Goal: Task Accomplishment & Management: Use online tool/utility

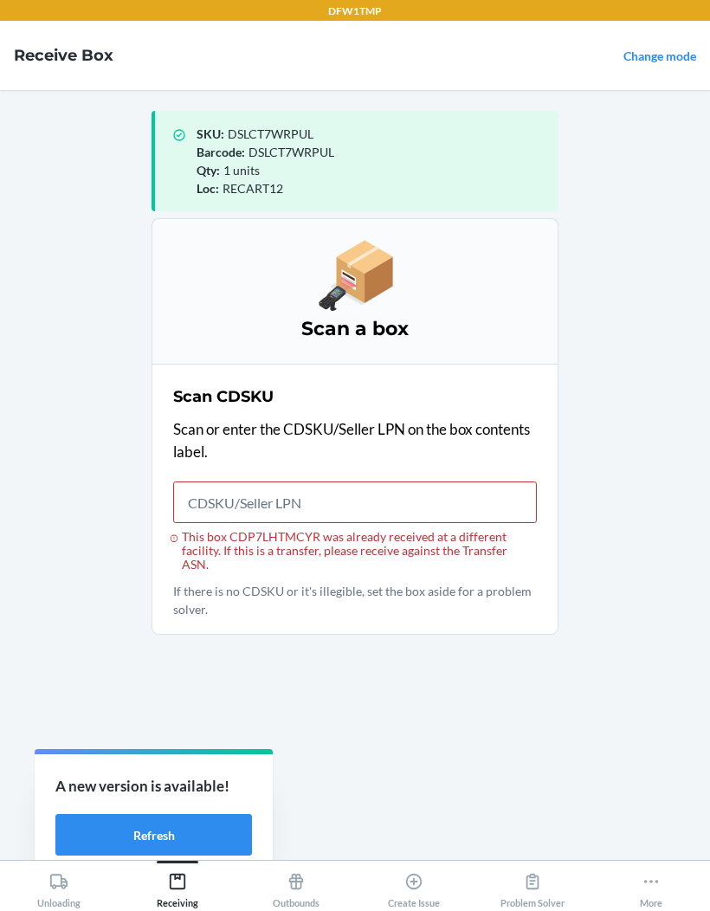
scroll to position [73, 0]
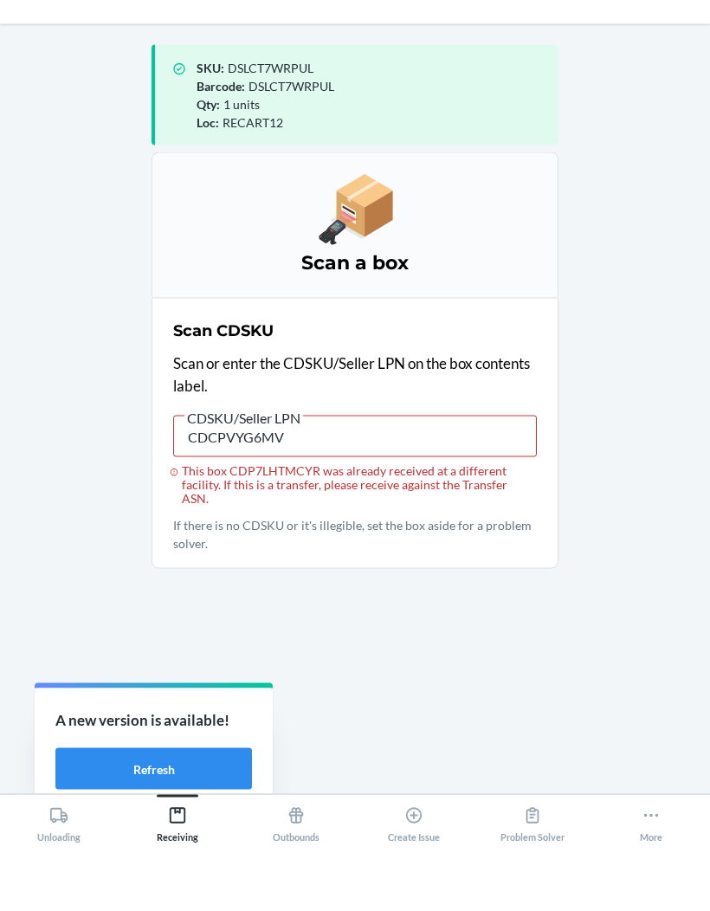
type input "CDCPVYG6MVS"
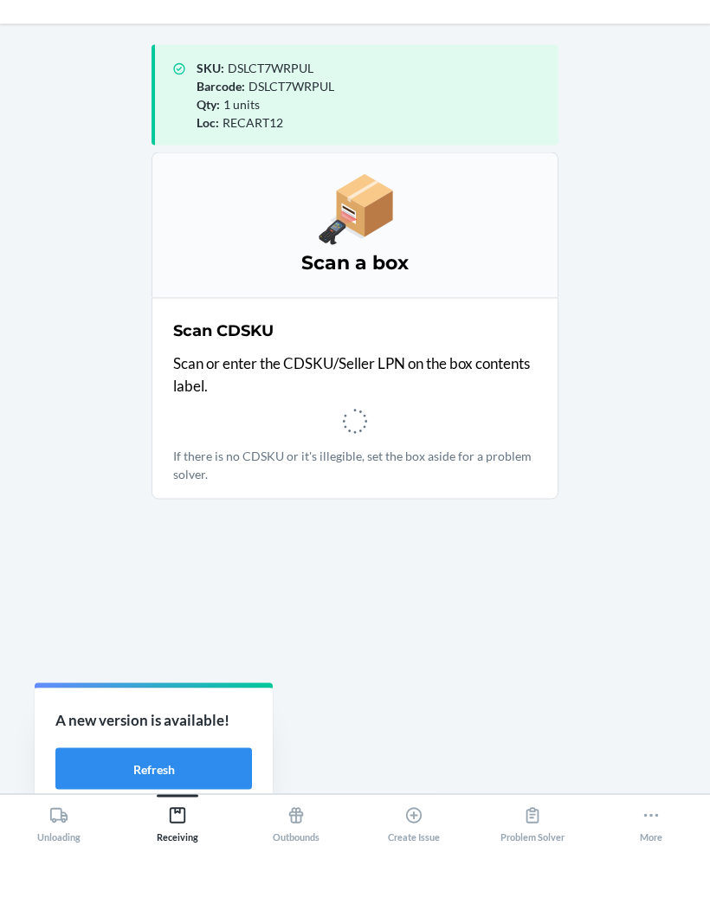
scroll to position [67, 0]
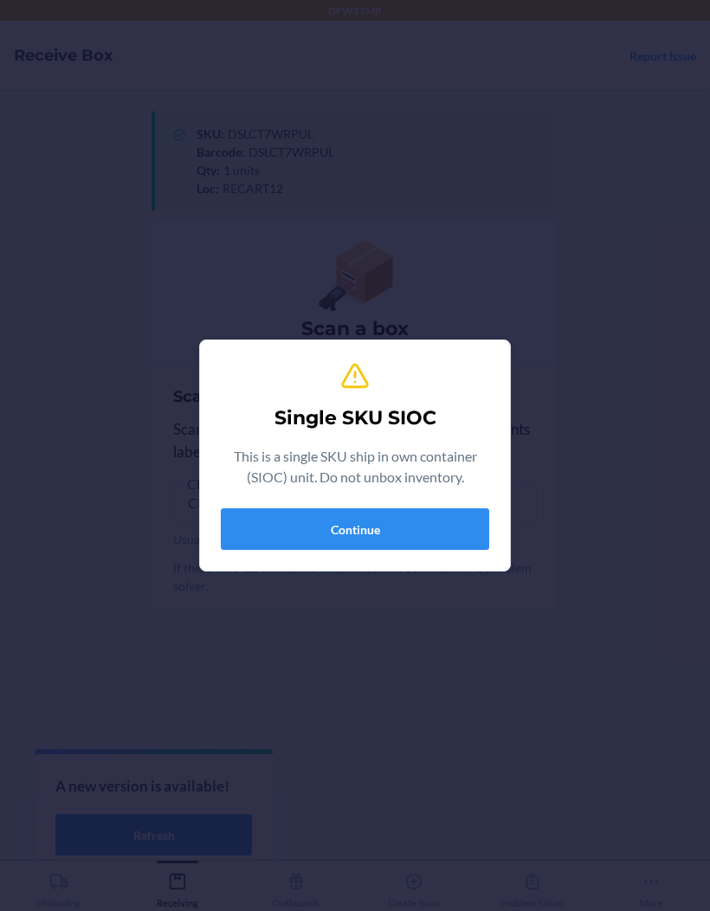
click at [242, 539] on button "Continue" at bounding box center [355, 529] width 268 height 42
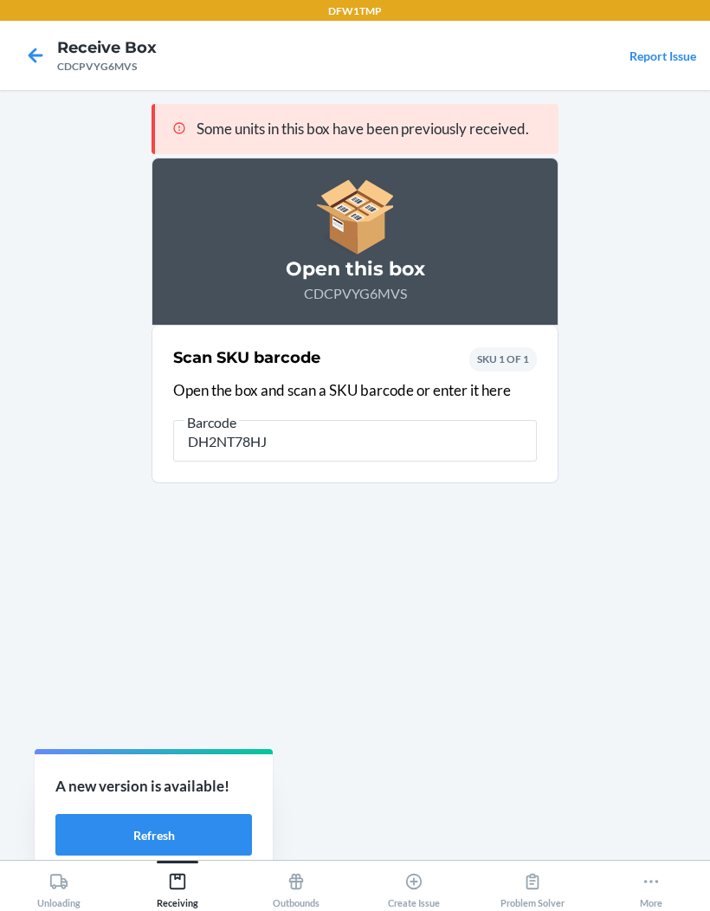
type input "DH2NT78HJ5"
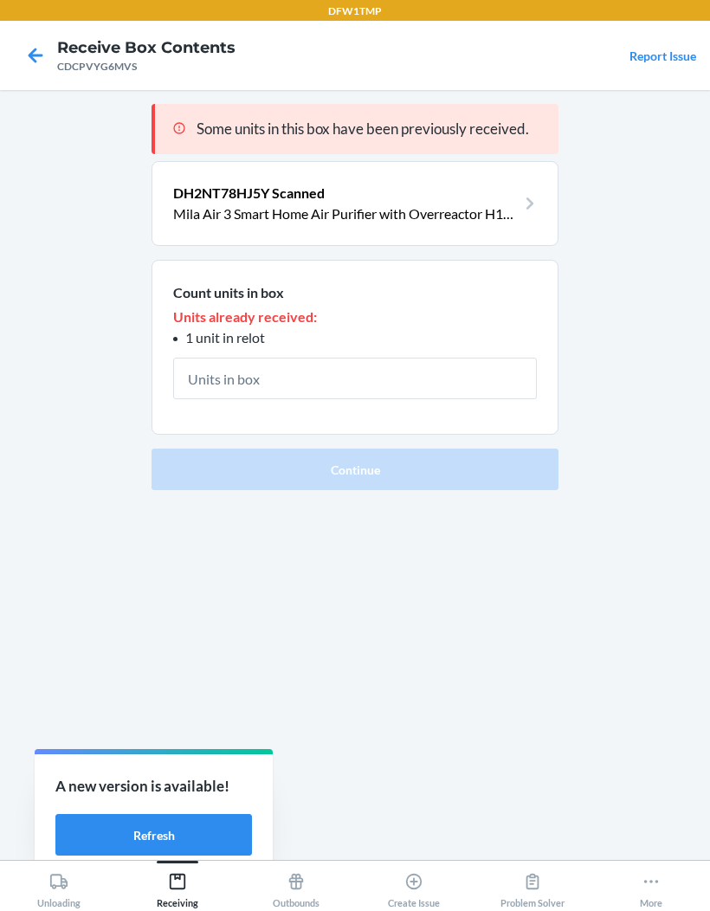
scroll to position [66, 0]
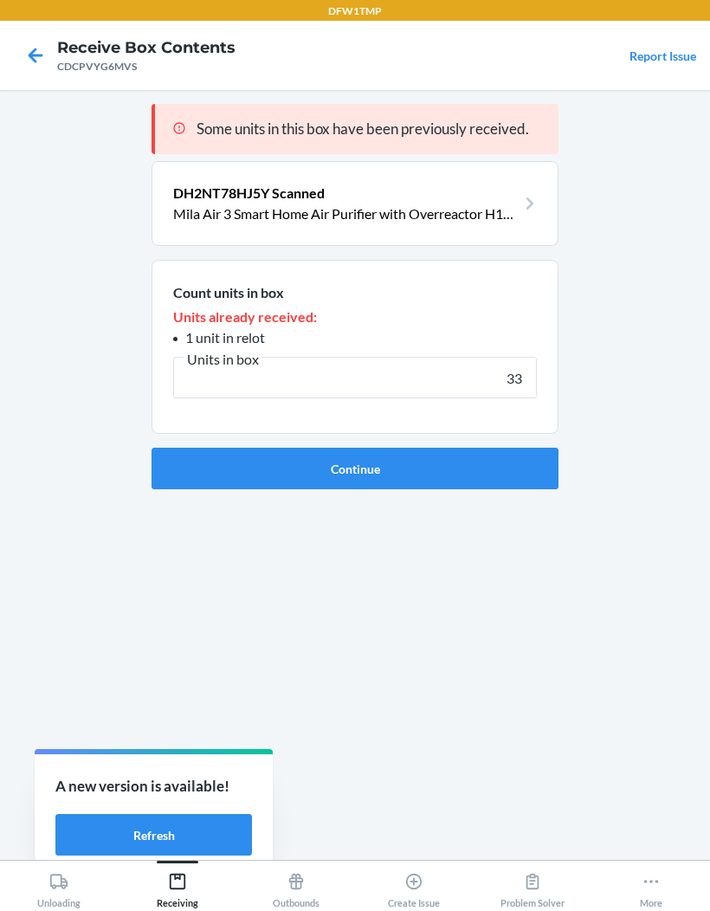
type input "33"
click at [355, 448] on button "Continue" at bounding box center [355, 469] width 407 height 42
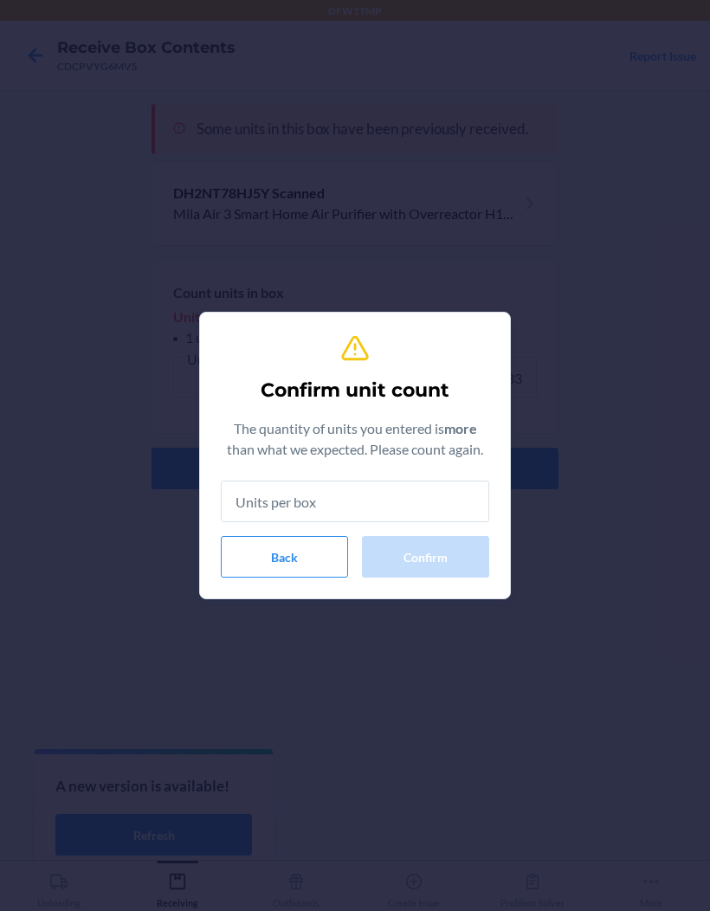
click at [234, 506] on input "text" at bounding box center [355, 502] width 268 height 42
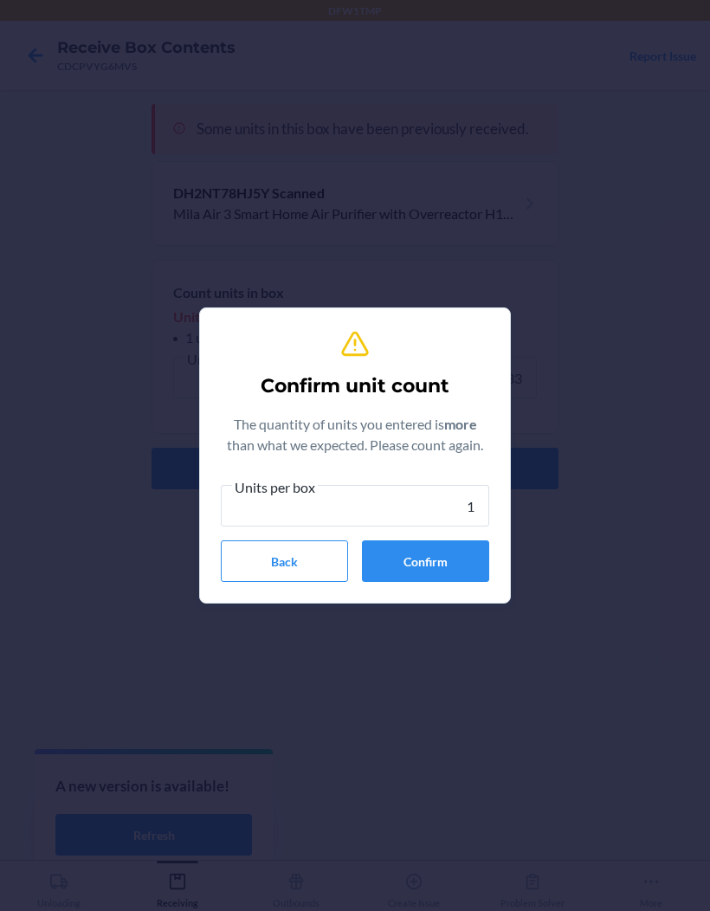
type input "1"
click at [467, 554] on button "Confirm" at bounding box center [425, 561] width 127 height 42
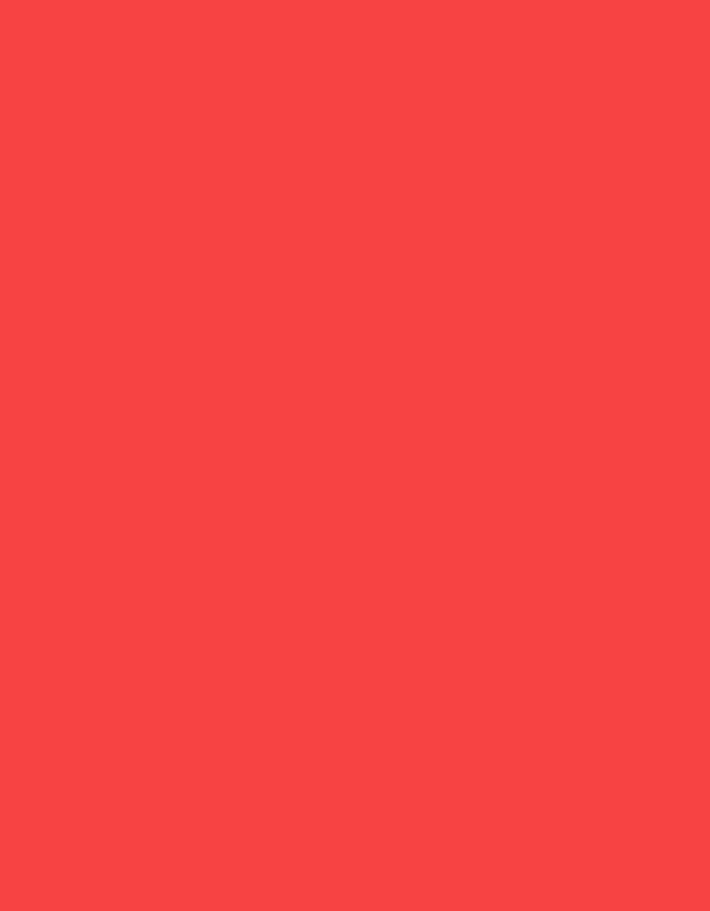
scroll to position [67, 0]
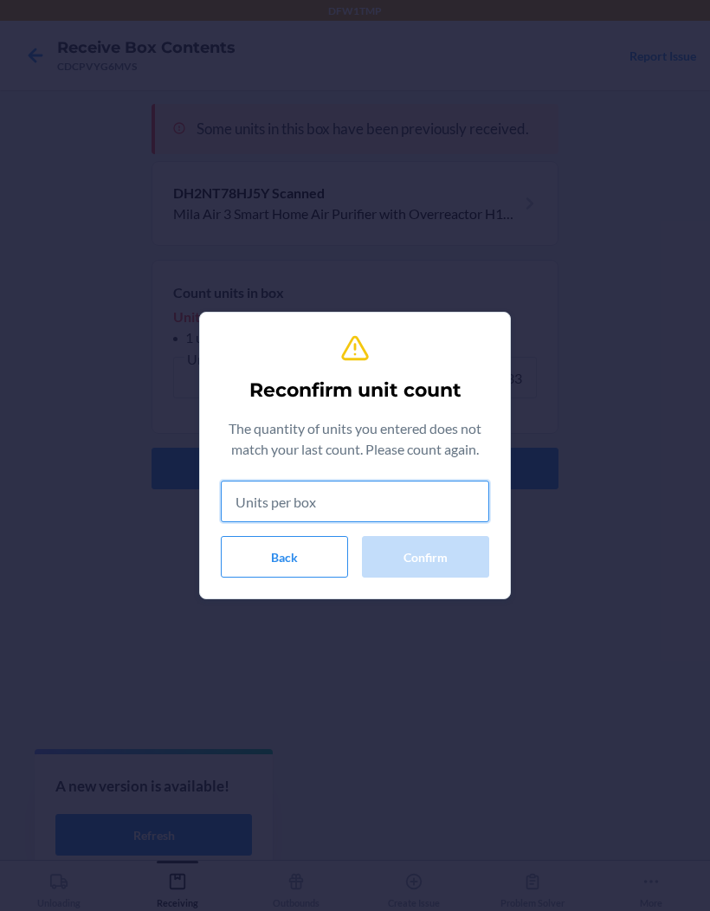
click at [458, 497] on input "text" at bounding box center [355, 502] width 268 height 42
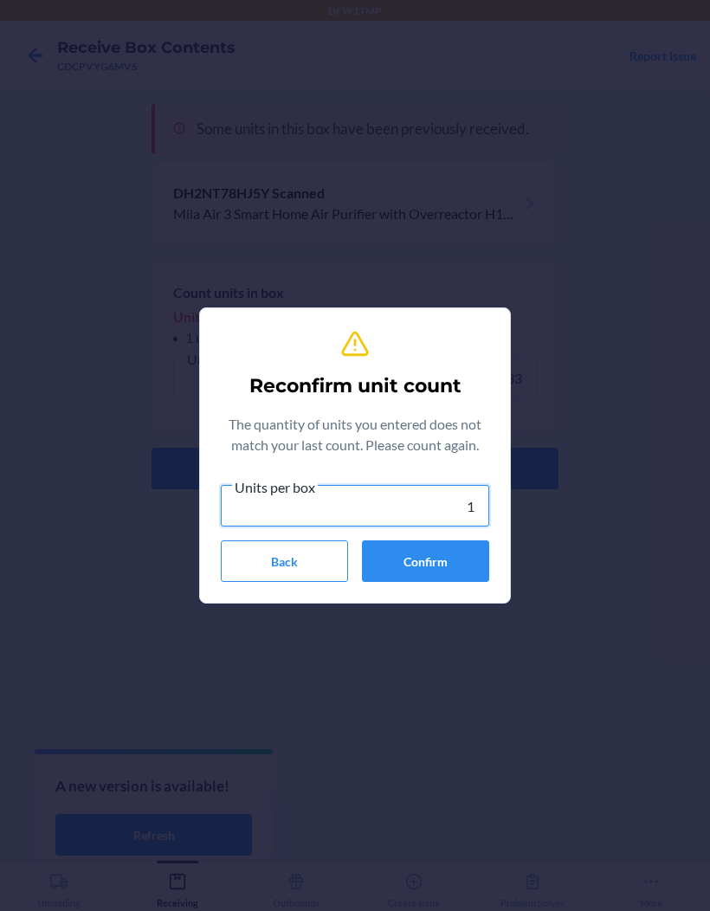
type input "1"
click at [465, 553] on button "Confirm" at bounding box center [425, 561] width 127 height 42
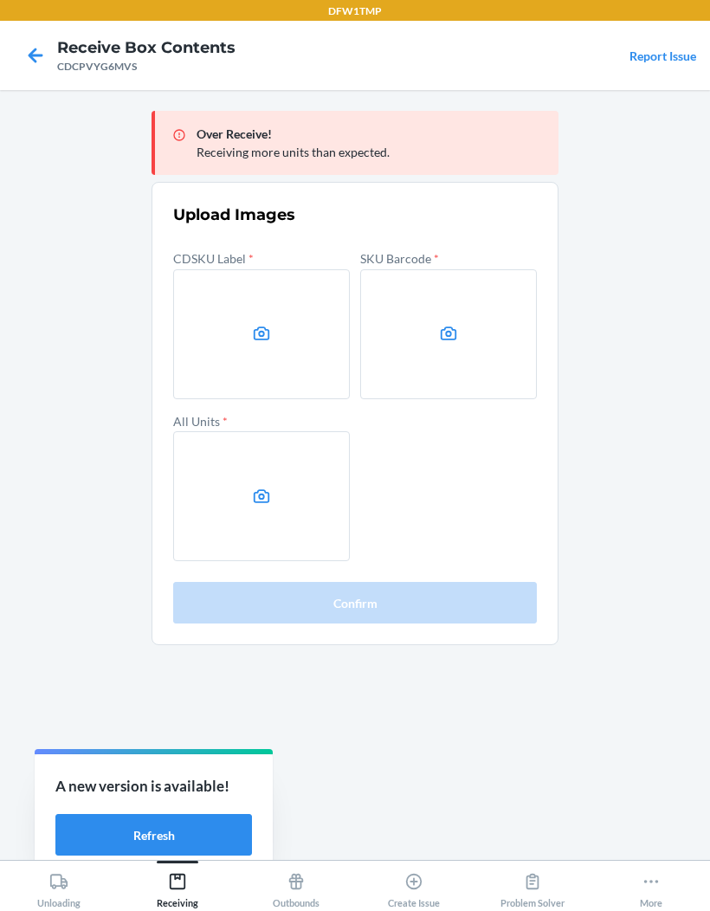
click at [31, 60] on icon at bounding box center [35, 55] width 29 height 29
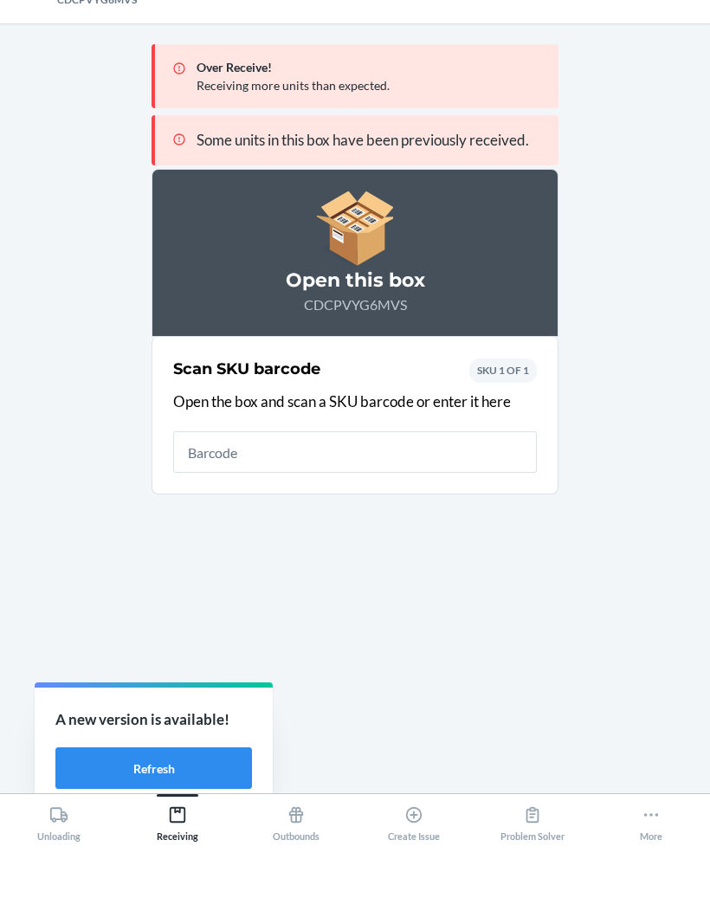
scroll to position [67, 0]
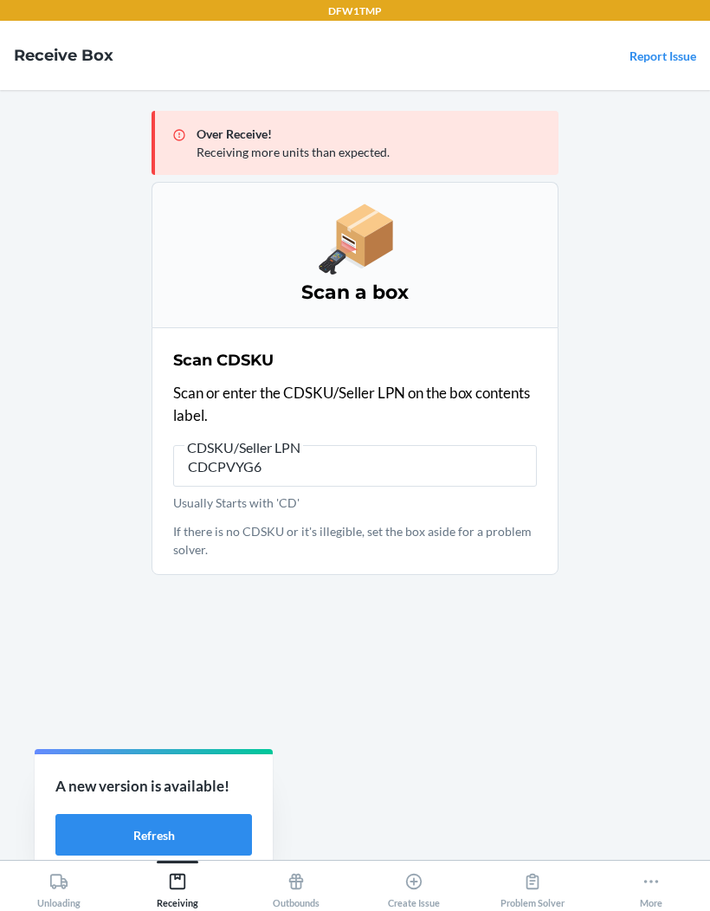
type input "CDCPVYG6M"
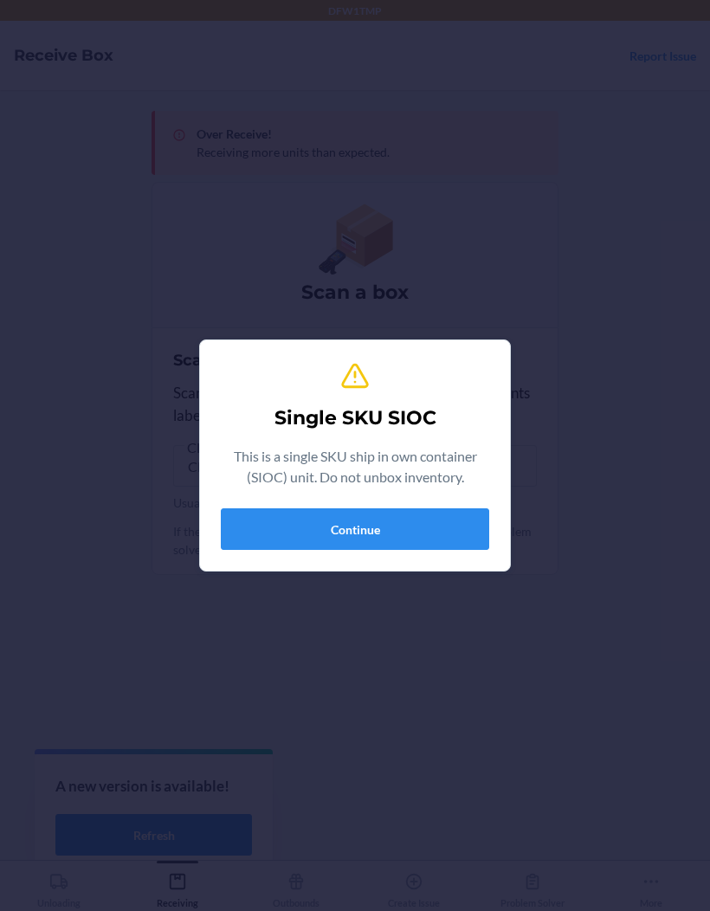
click at [234, 531] on button "Continue" at bounding box center [355, 529] width 268 height 42
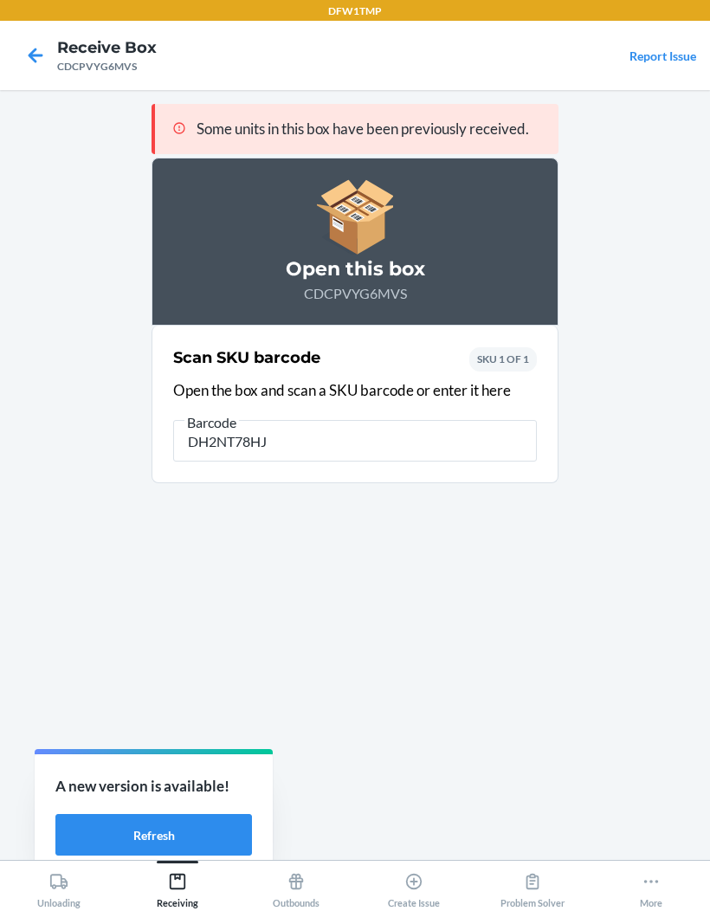
type input "DH2NT78HJ5"
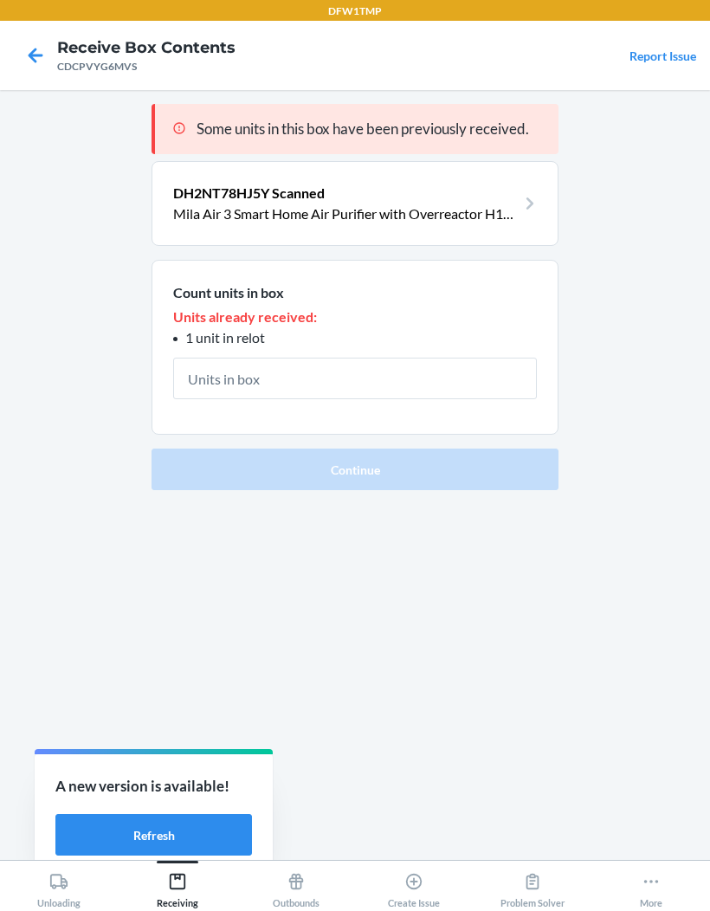
type input "1"
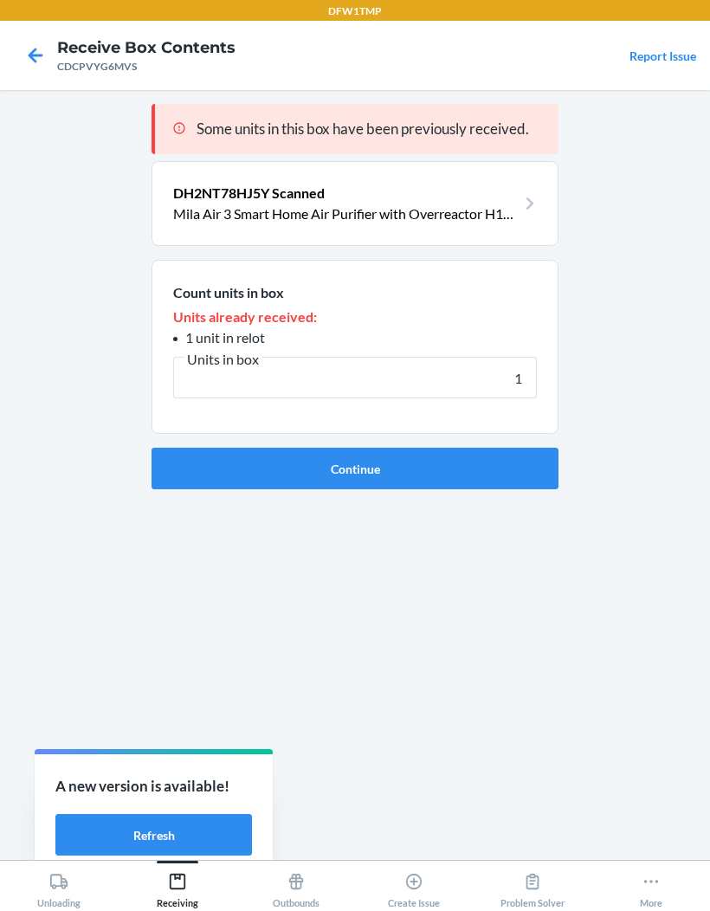
click at [355, 448] on button "Continue" at bounding box center [355, 469] width 407 height 42
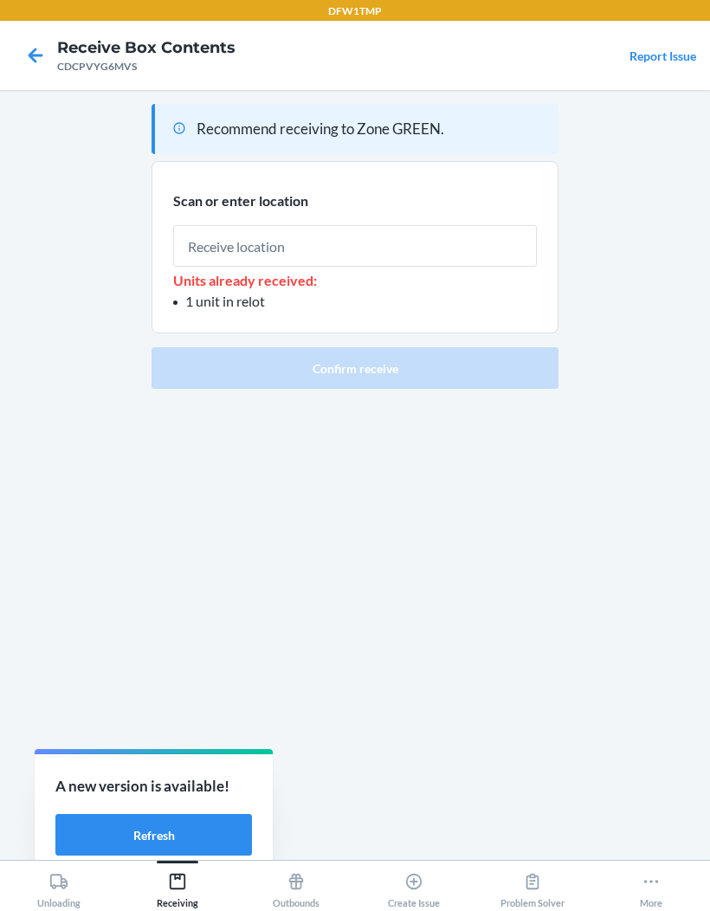
click at [211, 225] on input "text" at bounding box center [355, 246] width 364 height 42
click at [410, 211] on div "Units already received: 1 unit in relot" at bounding box center [355, 261] width 364 height 100
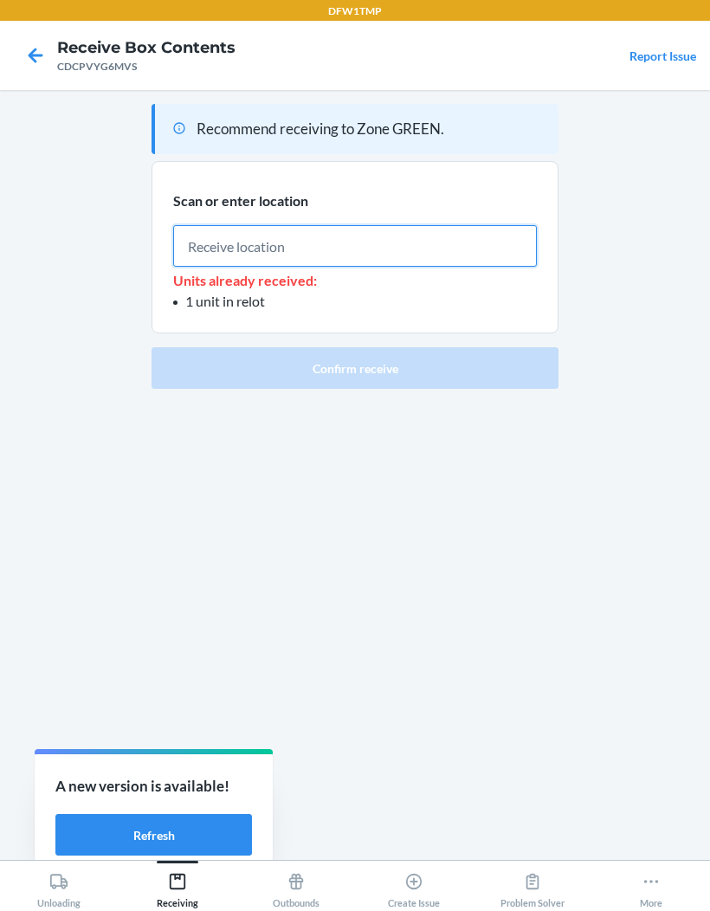
click at [404, 225] on input "text" at bounding box center [355, 246] width 364 height 42
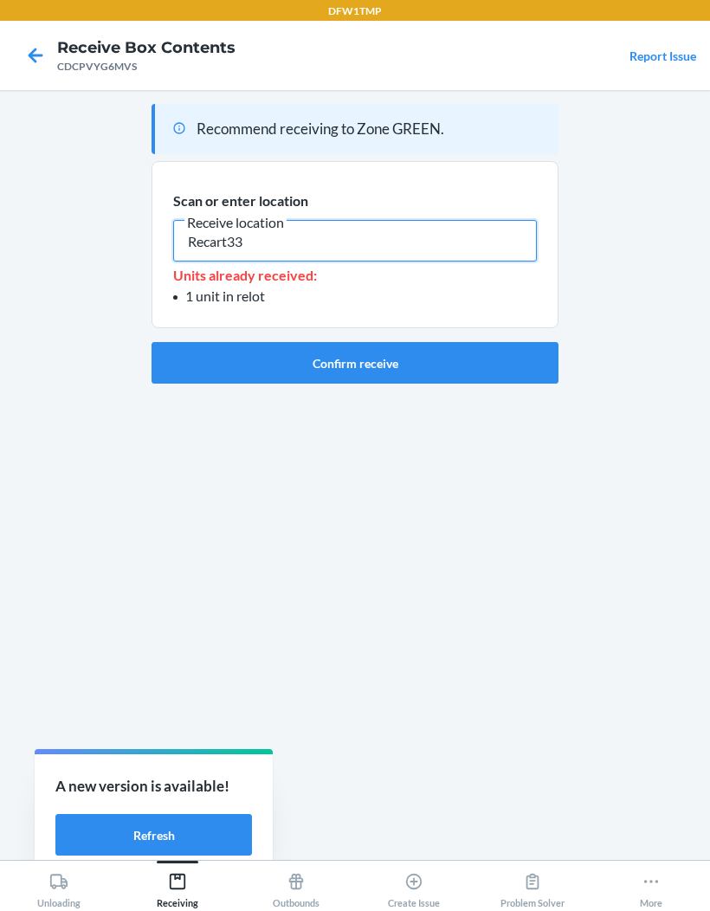
type input "Recart33"
click at [447, 342] on button "Confirm receive" at bounding box center [355, 363] width 407 height 42
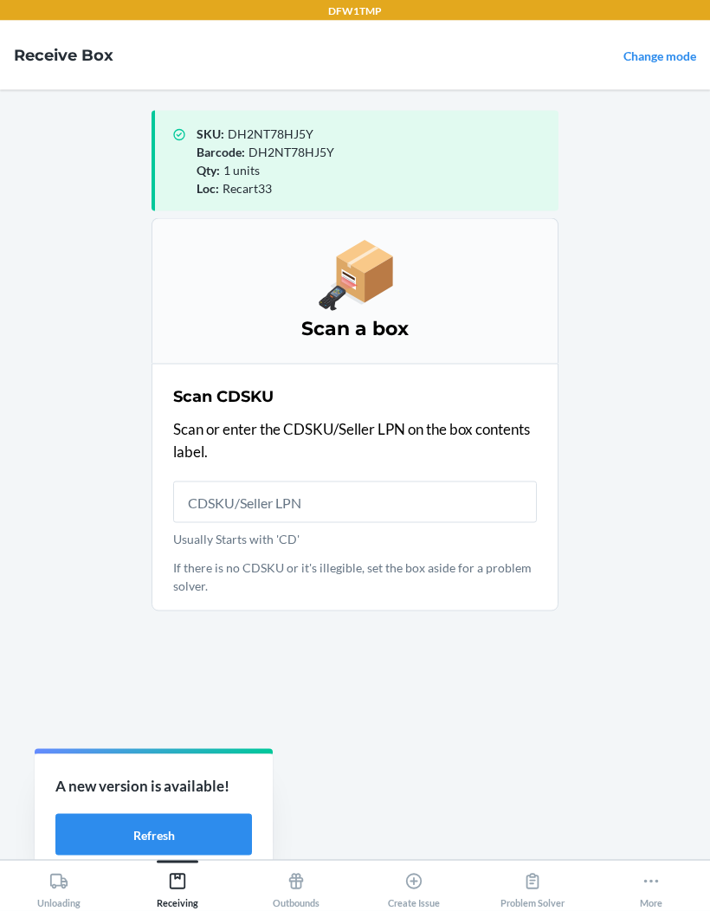
scroll to position [70, 0]
type input "CDS3Z4G2QNE"
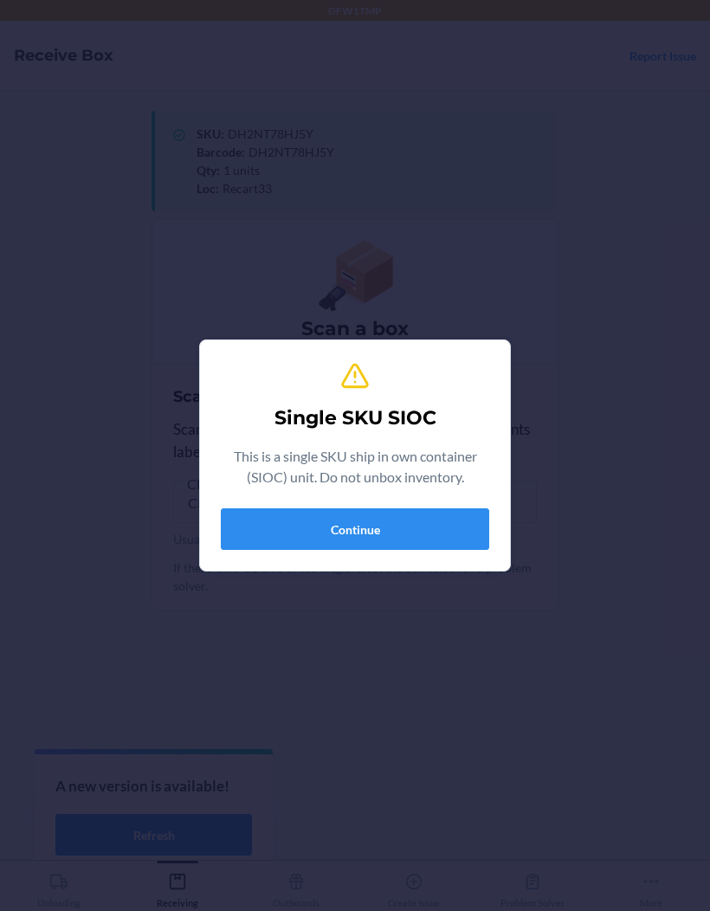
click at [436, 516] on button "Continue" at bounding box center [355, 529] width 268 height 42
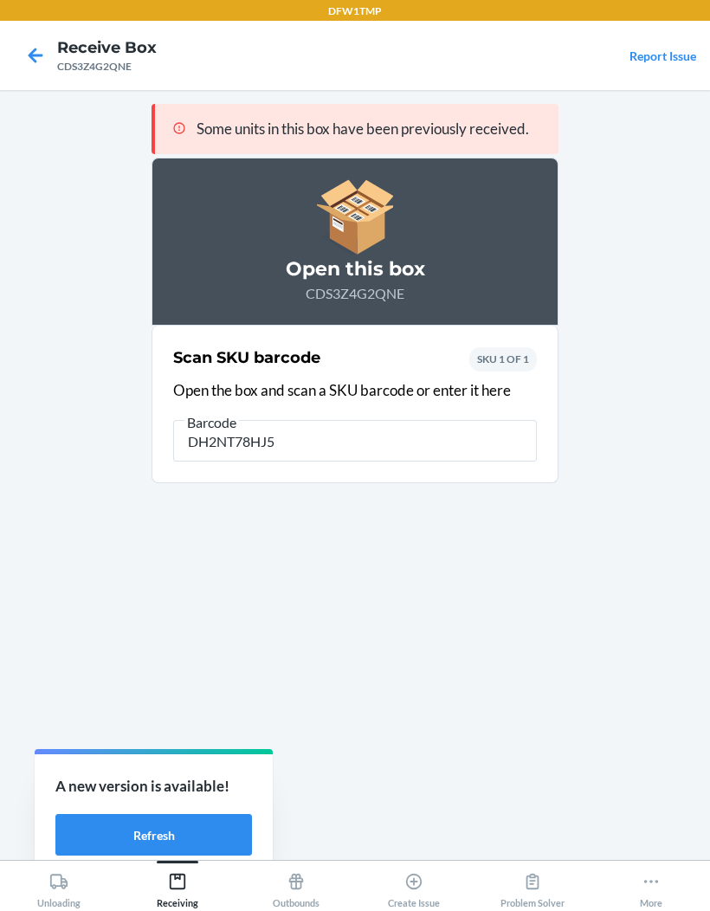
type input "DH2NT78HJ5Y"
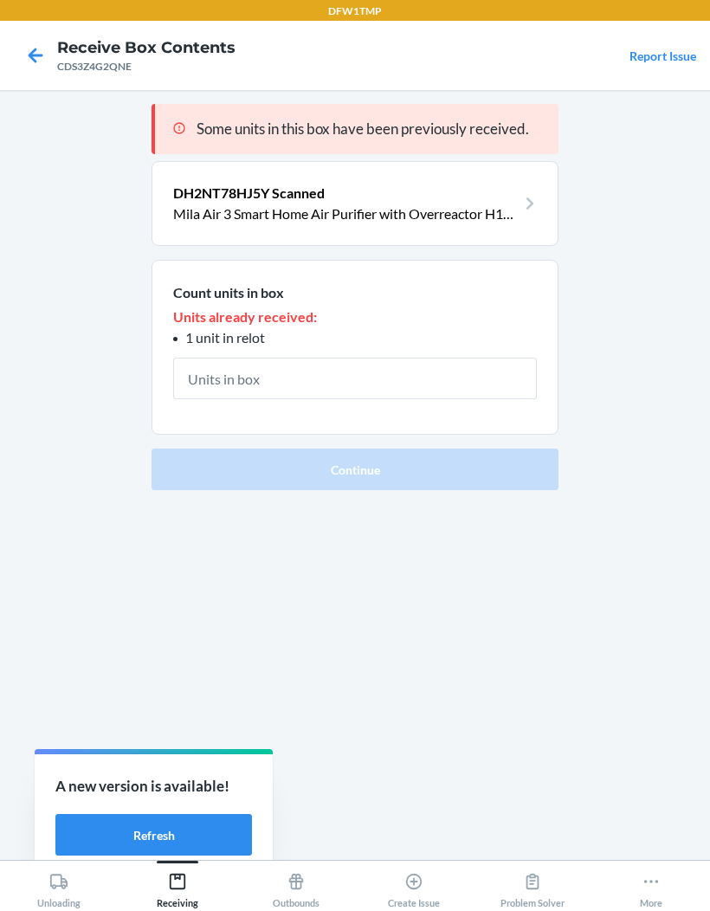
type input "1"
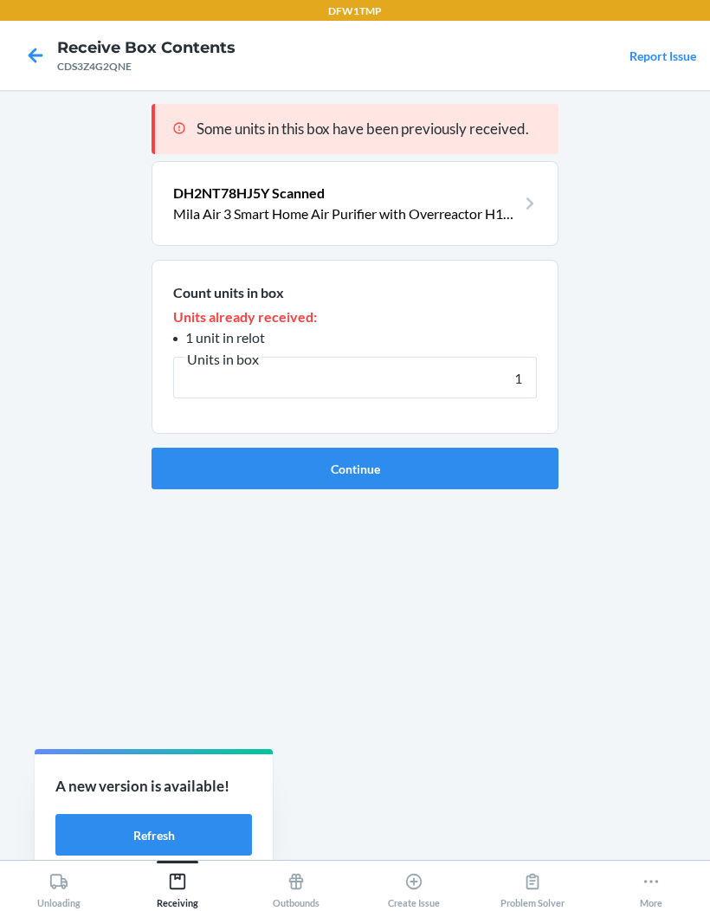
click at [379, 448] on button "Continue" at bounding box center [355, 469] width 407 height 42
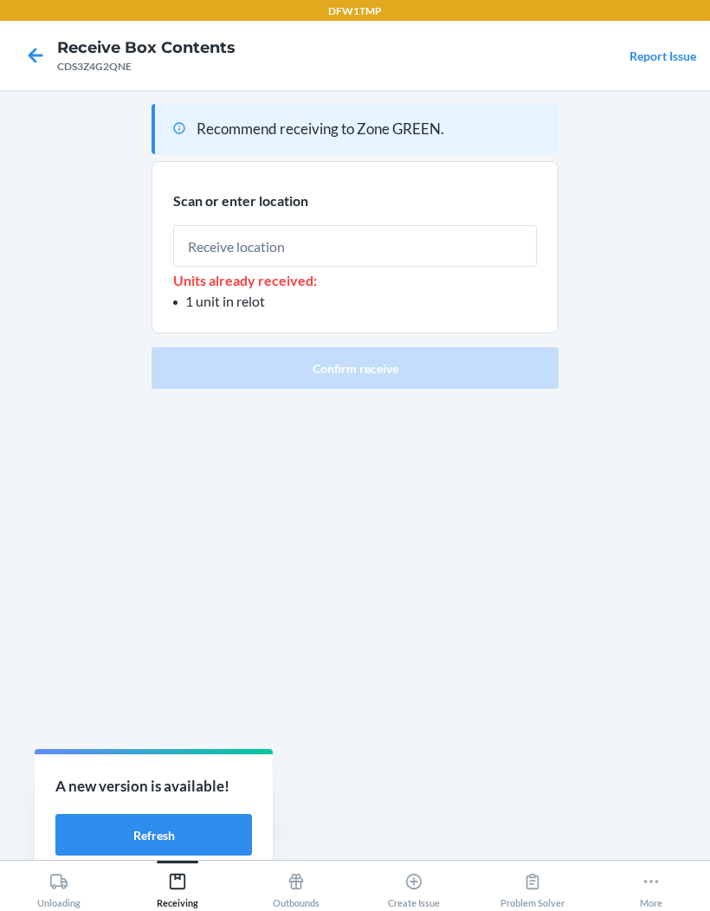
click at [317, 225] on input "text" at bounding box center [355, 246] width 364 height 42
click at [434, 225] on input "text" at bounding box center [355, 246] width 364 height 42
click at [441, 211] on div "Units already received: 1 unit in relot" at bounding box center [355, 261] width 364 height 100
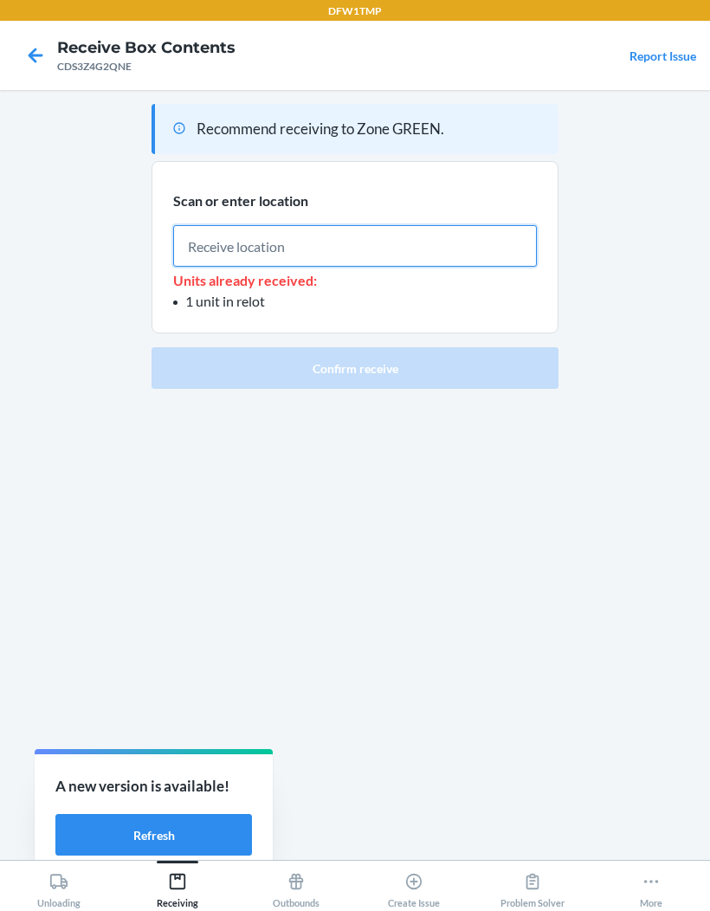
click at [445, 225] on input "text" at bounding box center [355, 246] width 364 height 42
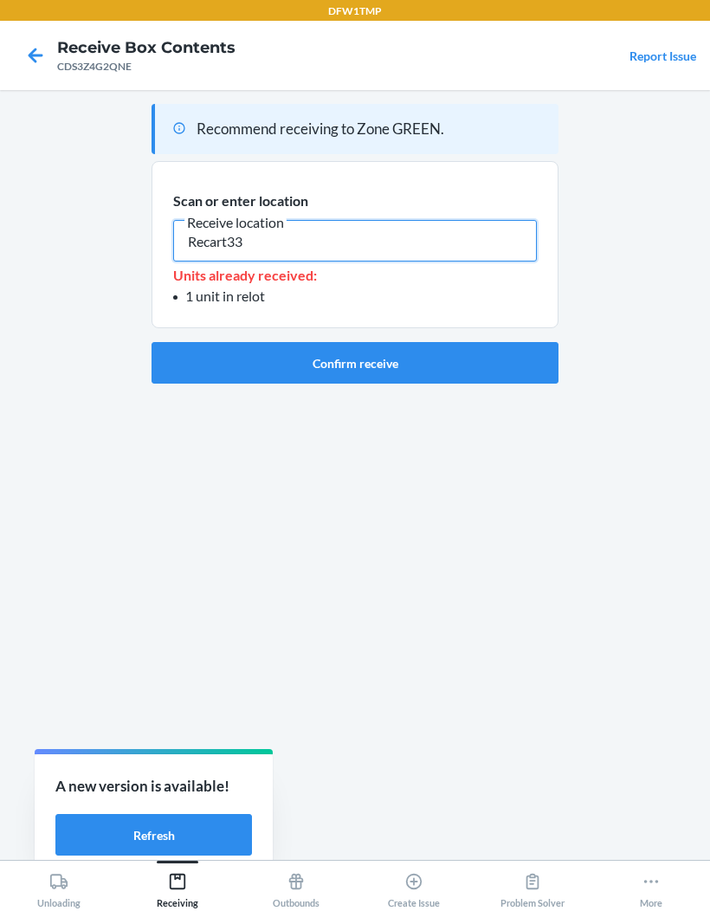
type input "Recart33"
click at [472, 342] on button "Confirm receive" at bounding box center [355, 363] width 407 height 42
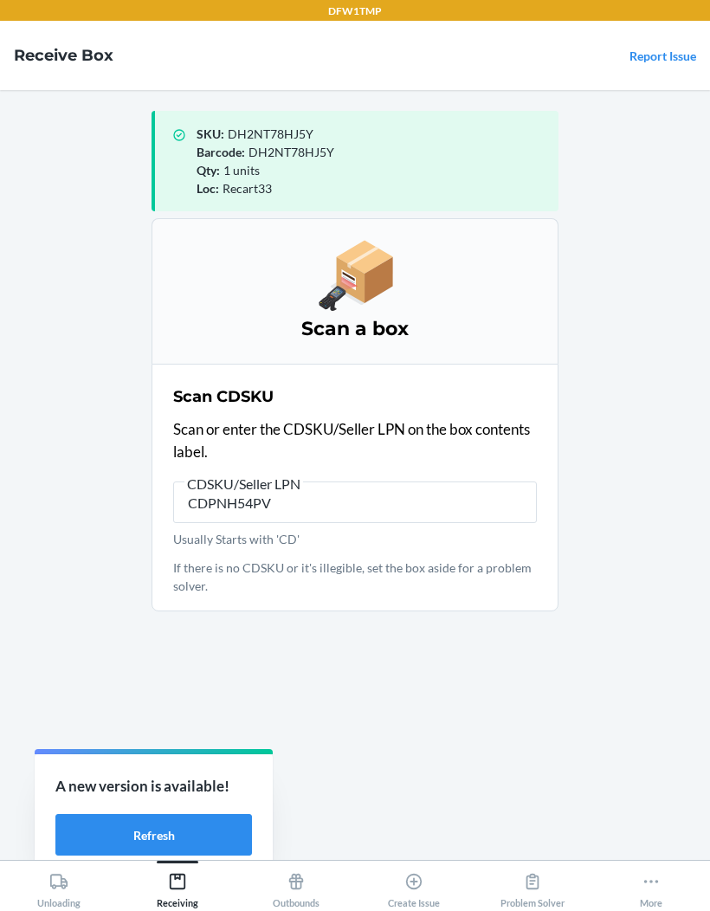
type input "CDPNH54PV9"
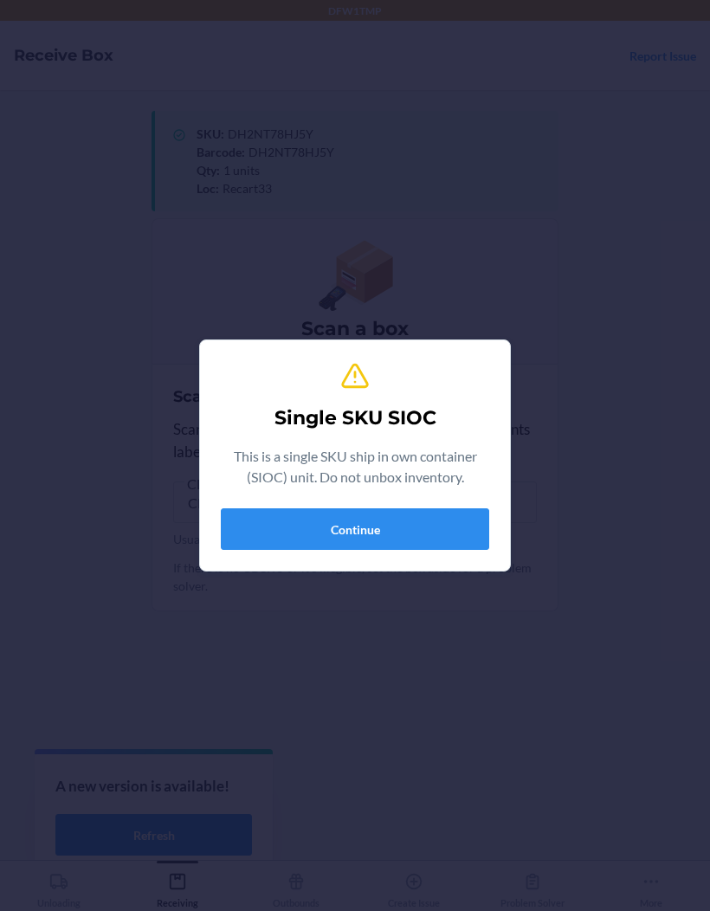
click at [281, 509] on button "Continue" at bounding box center [355, 529] width 268 height 42
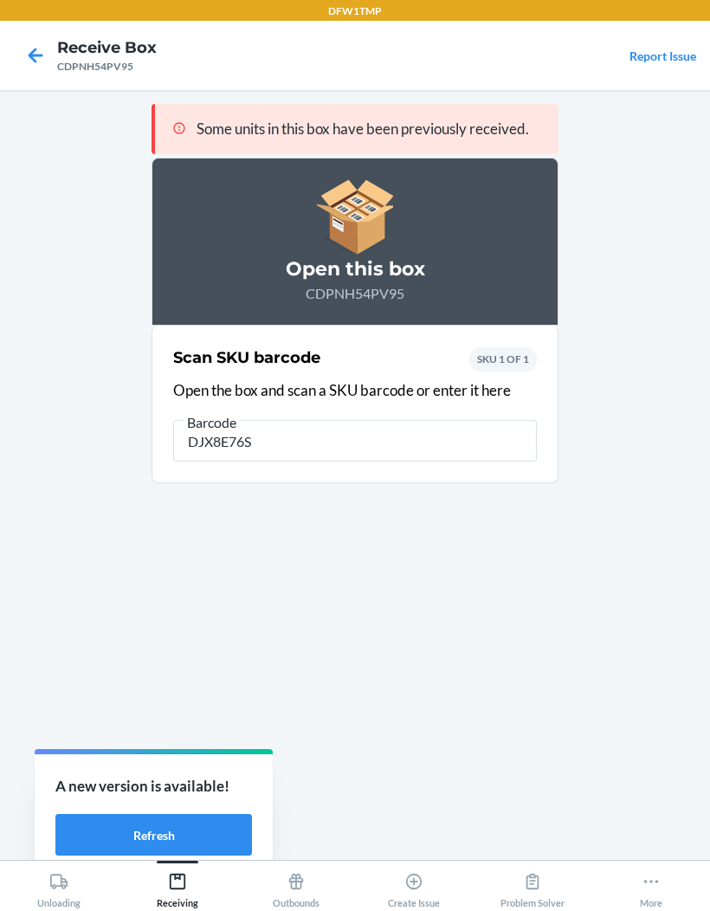
type input "DJX8E76S5"
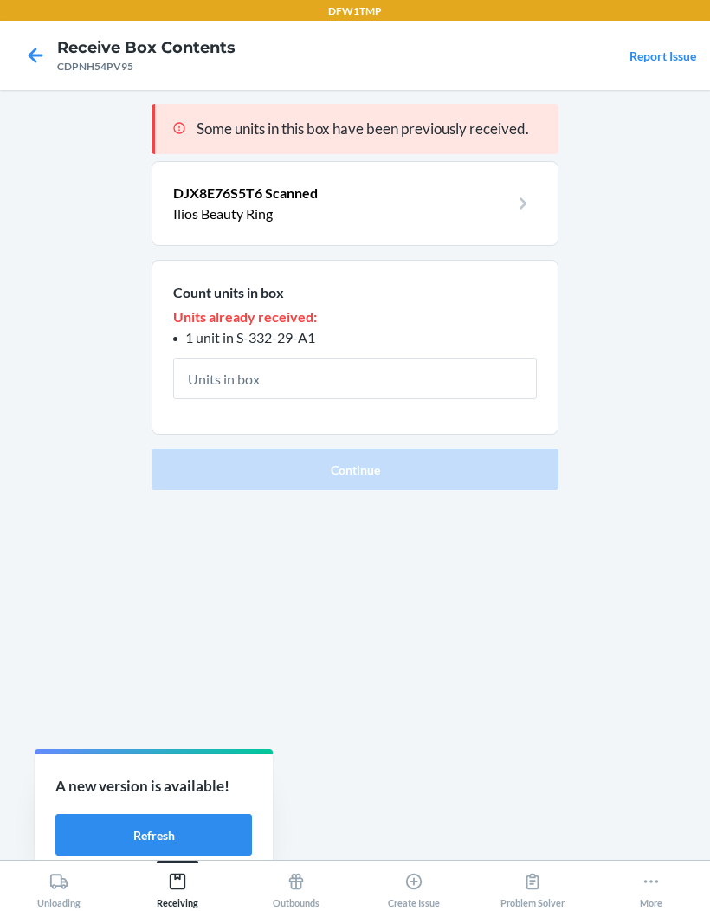
type input "1"
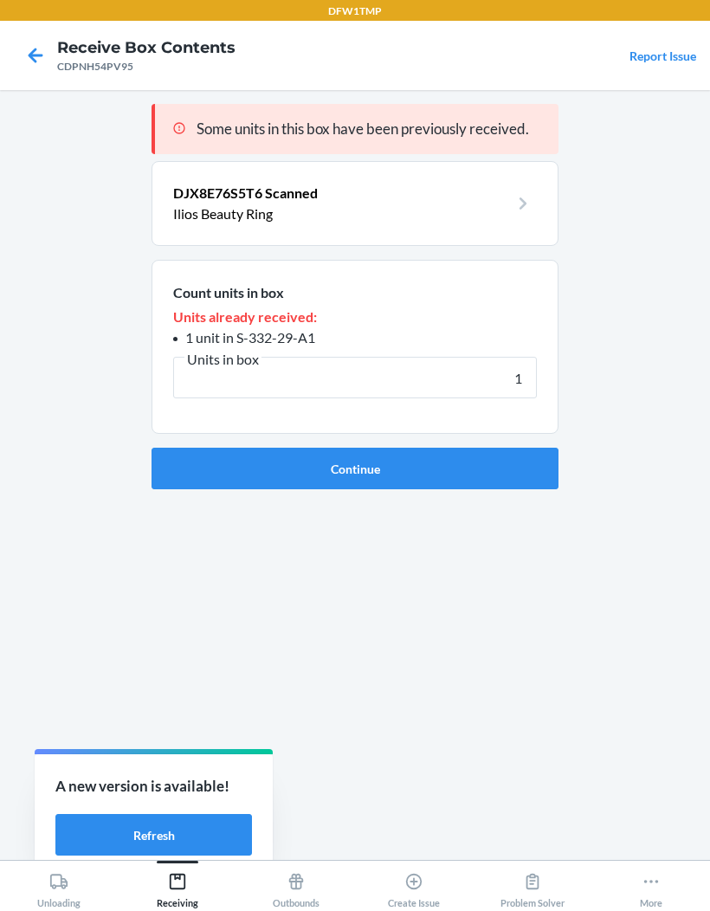
click at [355, 448] on button "Continue" at bounding box center [355, 469] width 407 height 42
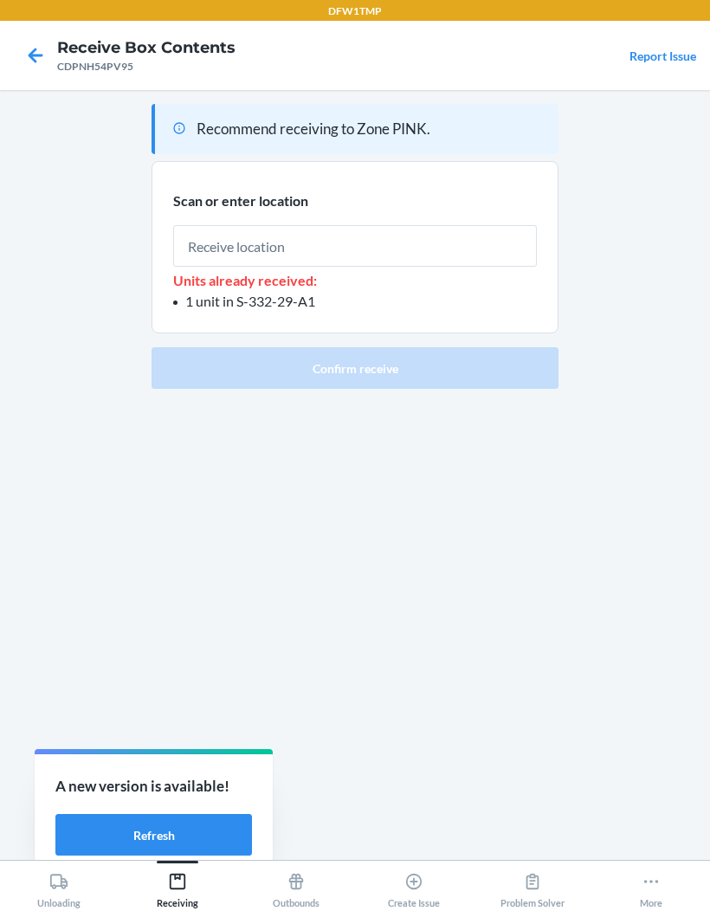
click at [359, 225] on input "text" at bounding box center [355, 246] width 364 height 42
click at [389, 225] on input "text" at bounding box center [355, 246] width 364 height 42
click at [379, 270] on p "Units already received:" at bounding box center [355, 280] width 364 height 21
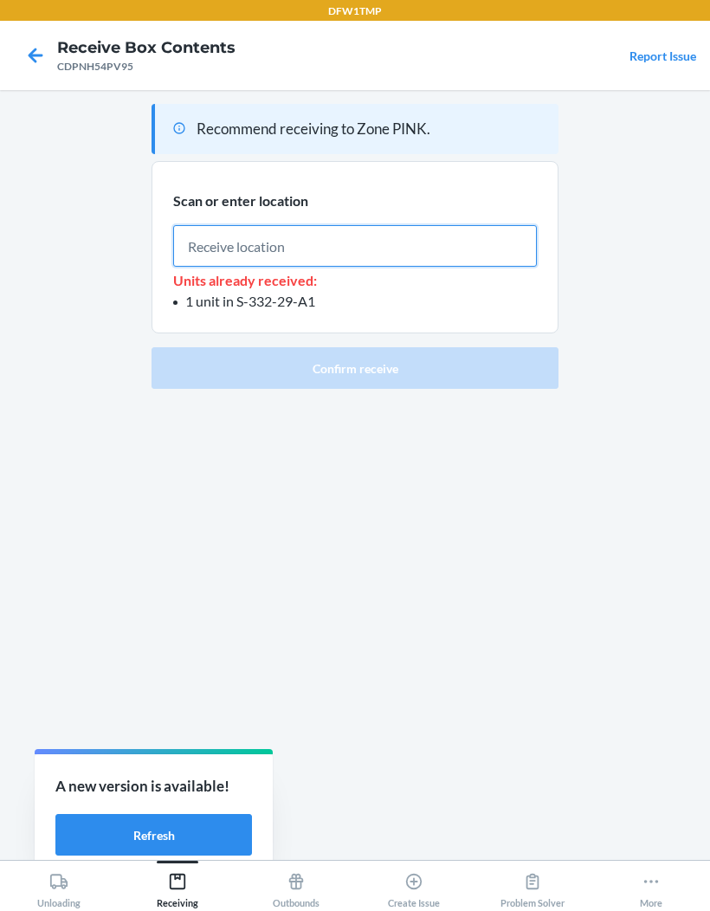
click at [410, 225] on input "text" at bounding box center [355, 246] width 364 height 42
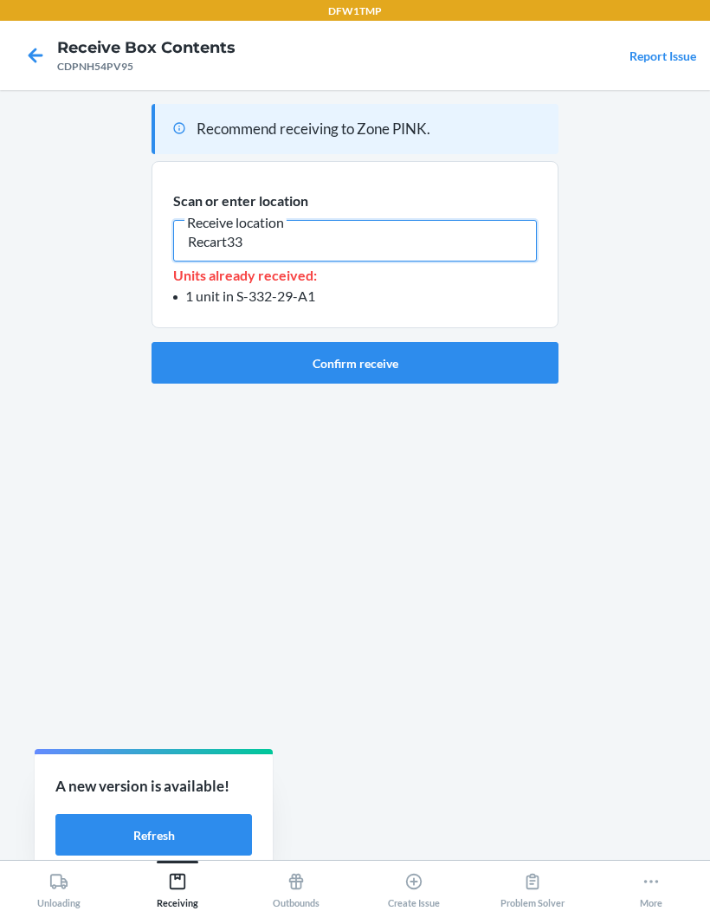
type input "Recart33"
click at [473, 342] on button "Confirm receive" at bounding box center [355, 363] width 407 height 42
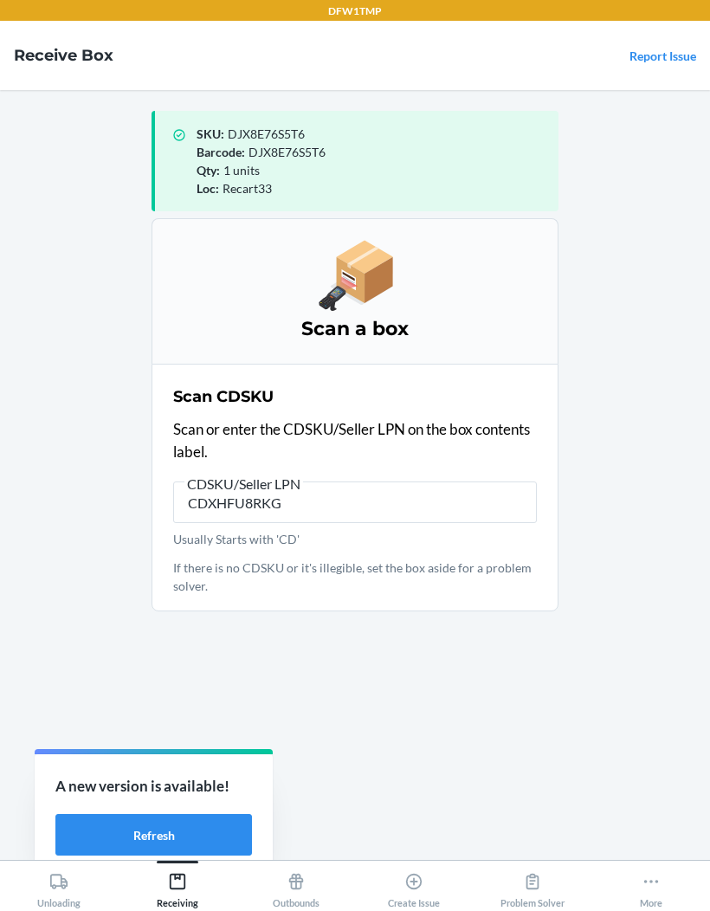
type input "CDXHFU8RKGR"
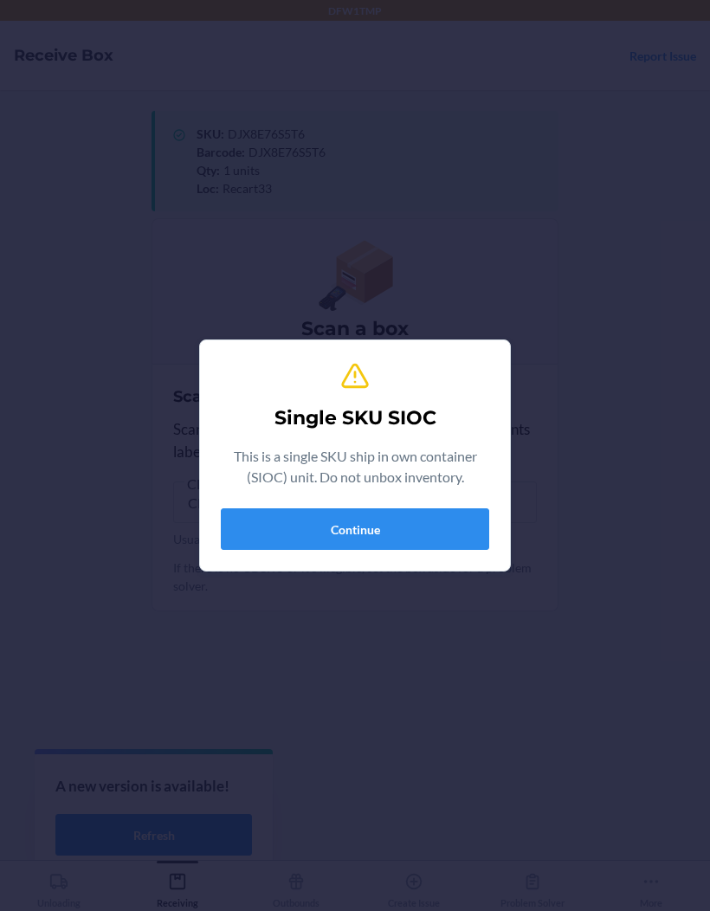
click at [363, 513] on button "Continue" at bounding box center [355, 529] width 268 height 42
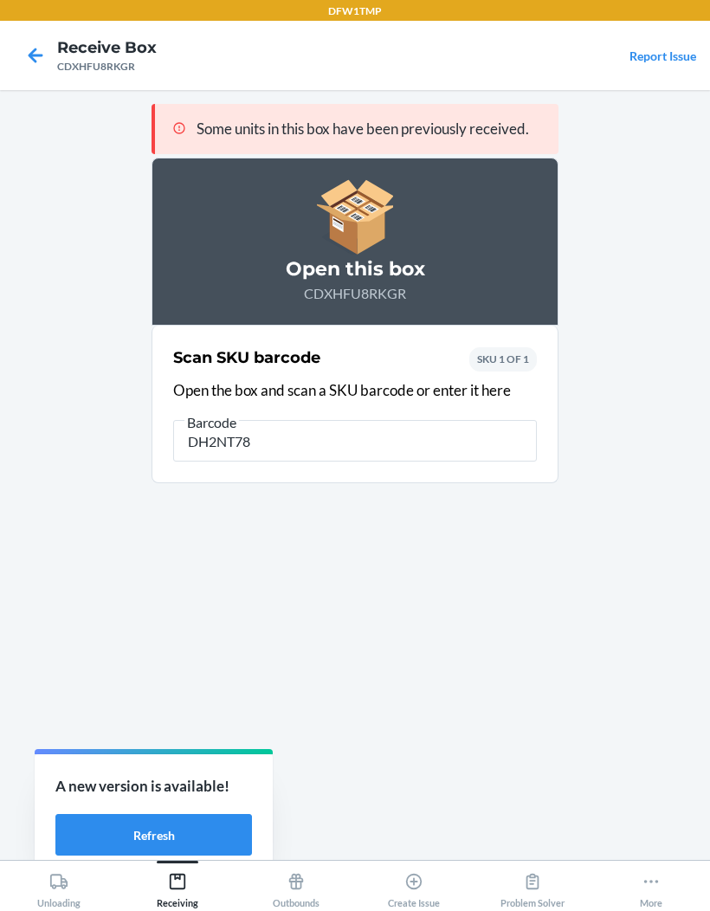
type input "DH2NT78H"
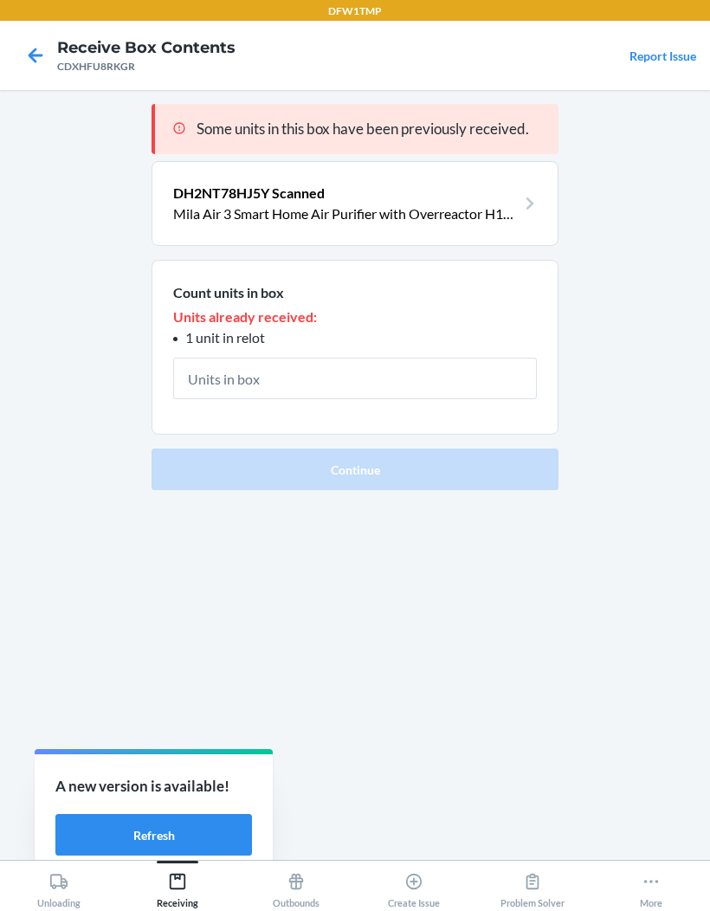
type input "1"
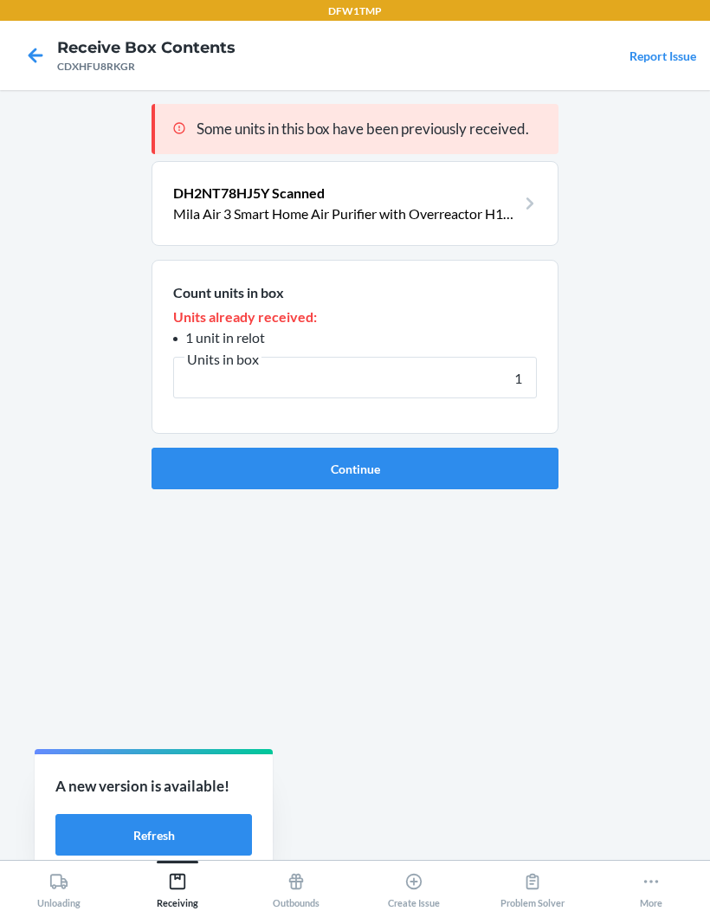
click at [223, 448] on button "Continue" at bounding box center [355, 469] width 407 height 42
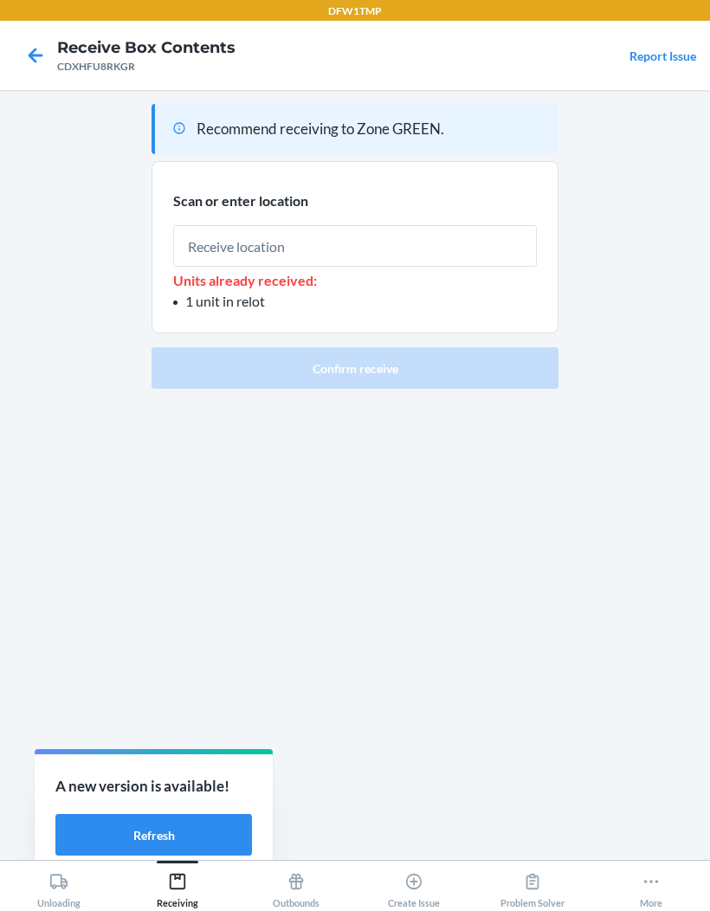
click at [218, 225] on input "text" at bounding box center [355, 246] width 364 height 42
click at [220, 192] on span "Scan or enter location" at bounding box center [240, 200] width 135 height 16
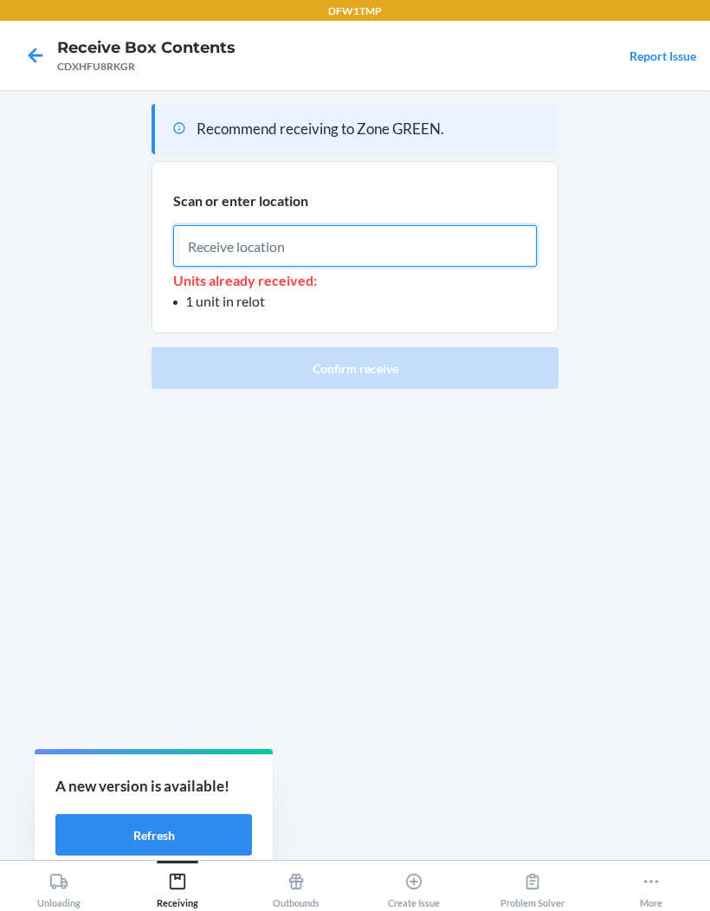
click at [249, 225] on input "text" at bounding box center [355, 246] width 364 height 42
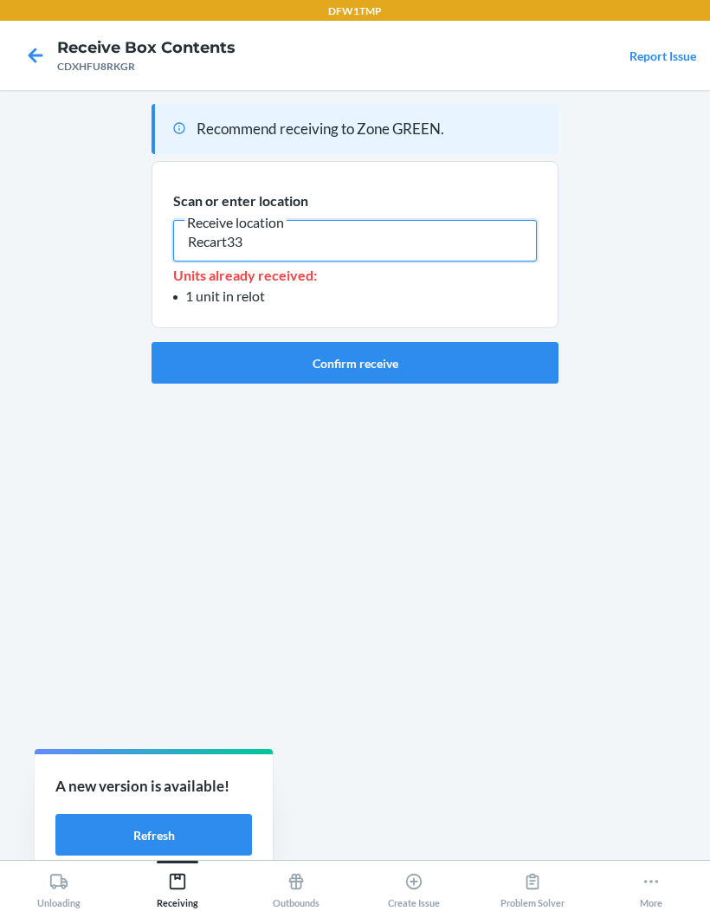
type input "Recart33"
click at [391, 342] on button "Confirm receive" at bounding box center [355, 363] width 407 height 42
